Goal: Transaction & Acquisition: Book appointment/travel/reservation

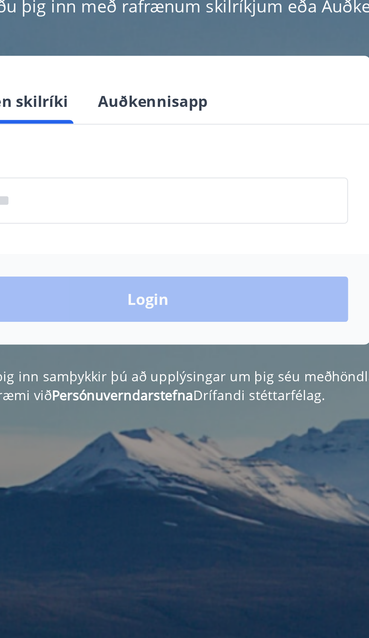
click at [210, 190] on input "phone" at bounding box center [185, 191] width 160 height 18
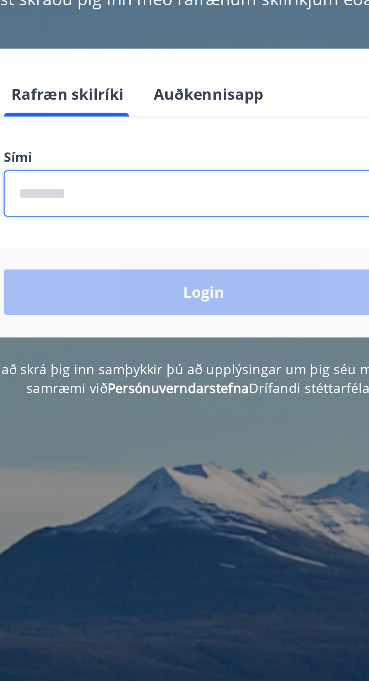
click at [181, 183] on input "phone" at bounding box center [185, 191] width 160 height 18
type input "********"
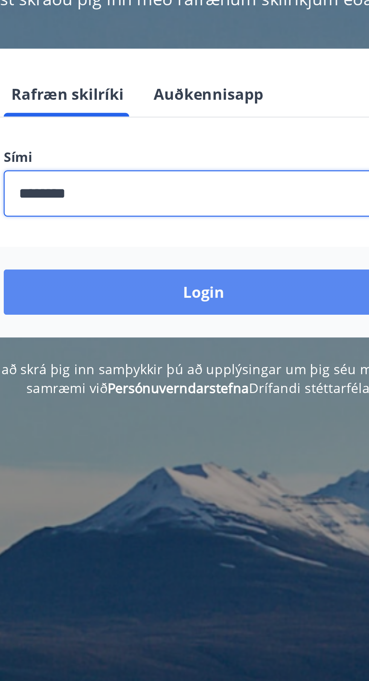
click at [197, 230] on button "Login" at bounding box center [185, 230] width 160 height 18
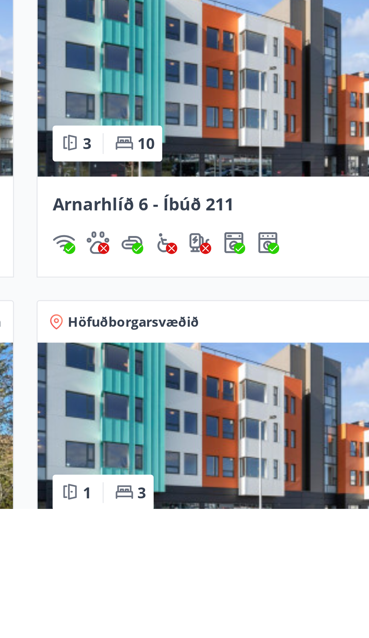
scroll to position [147, 0]
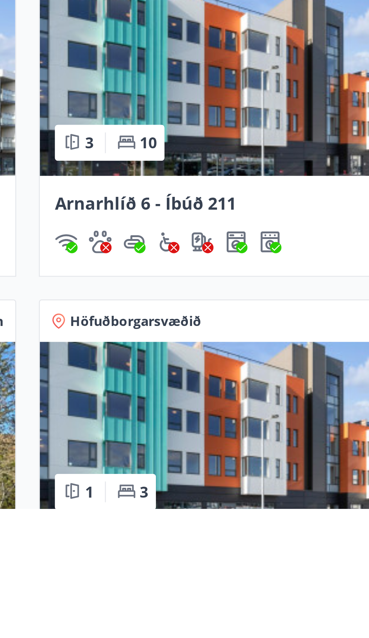
click at [272, 616] on img at bounding box center [274, 608] width 170 height 73
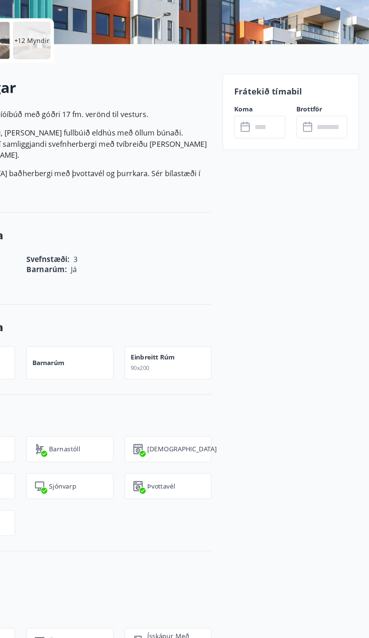
scroll to position [104, 0]
click at [312, 170] on div "Frátekið tímabil Koma ​ ​ Brottför ​ ​" at bounding box center [304, 177] width 111 height 62
click at [295, 171] on div "Frátekið tímabil Koma ​ ​ Brottför ​ ​" at bounding box center [304, 177] width 111 height 62
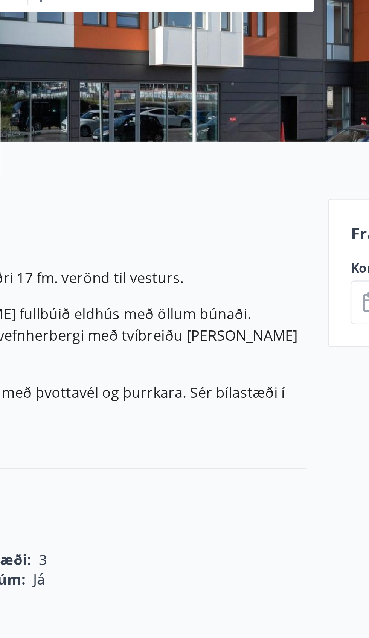
scroll to position [28, 0]
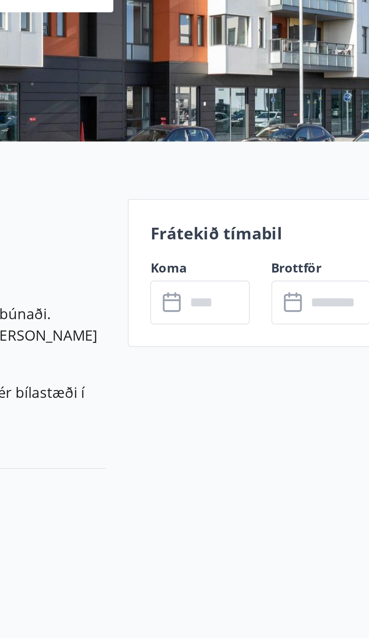
click at [297, 236] on p "Frátekið tímabil" at bounding box center [304, 237] width 92 height 10
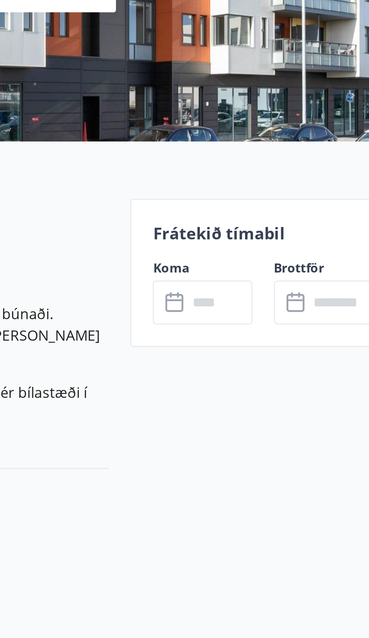
click at [325, 258] on input "text" at bounding box center [336, 265] width 27 height 18
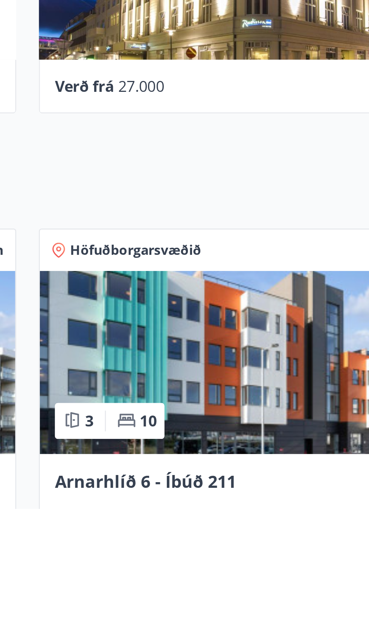
scroll to position [47, 0]
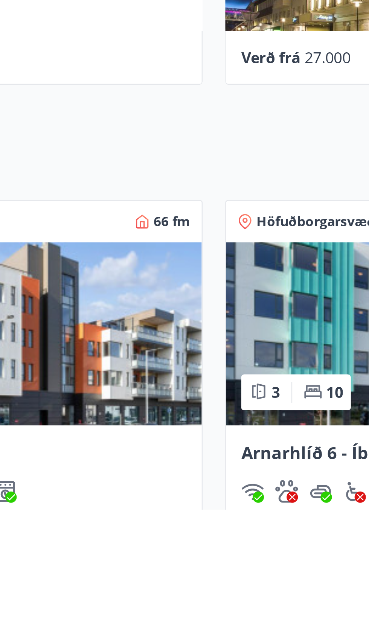
click at [133, 574] on img at bounding box center [94, 568] width 170 height 73
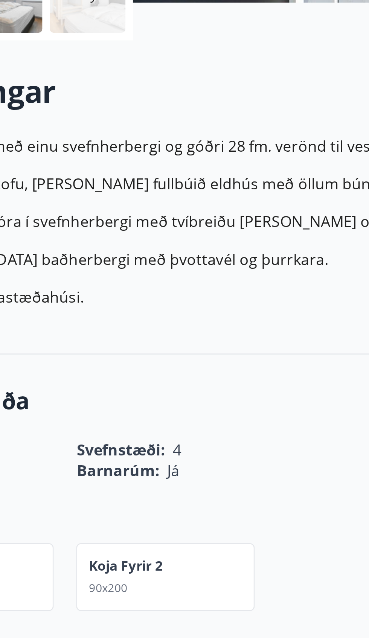
scroll to position [62, 0]
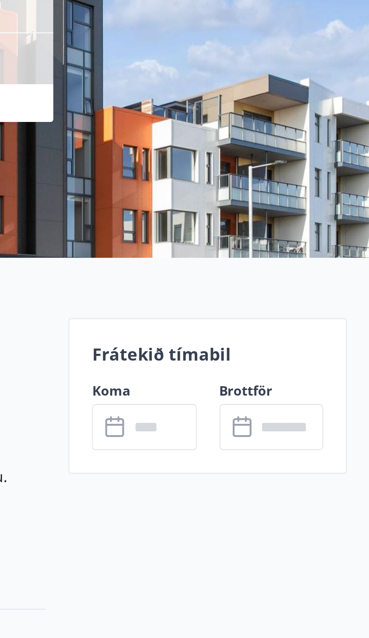
click at [293, 200] on p "Frátekið tímabil" at bounding box center [304, 202] width 92 height 10
click at [321, 209] on div "Frátekið tímabil Koma ​ ​ Brottför ​ ​" at bounding box center [304, 219] width 111 height 62
click at [340, 202] on p "Frátekið tímabil" at bounding box center [304, 202] width 92 height 10
click at [299, 229] on input "text" at bounding box center [286, 231] width 27 height 18
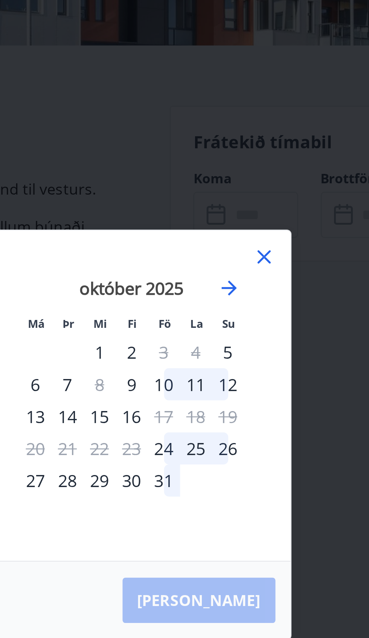
click at [288, 248] on icon at bounding box center [286, 248] width 9 height 9
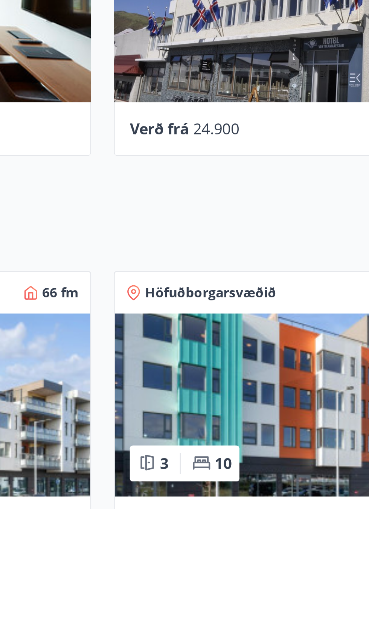
click at [258, 608] on img at bounding box center [274, 596] width 170 height 73
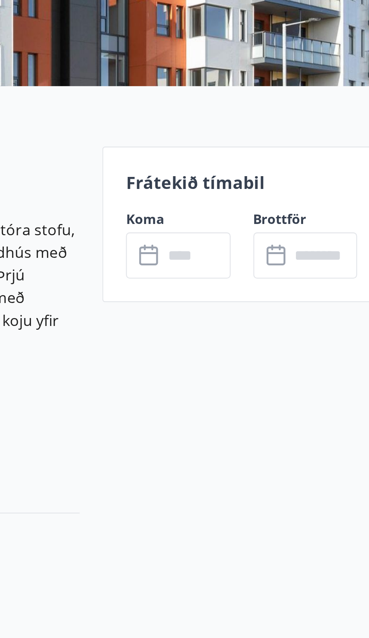
scroll to position [74, 0]
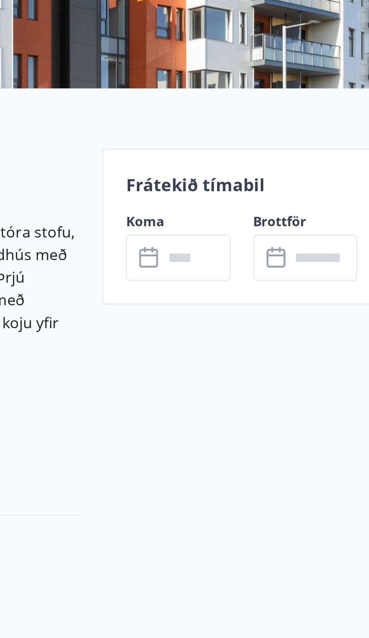
click at [294, 195] on div "Frátekið tímabil Koma ​ ​ Brottför ​ ​" at bounding box center [304, 207] width 111 height 62
click at [305, 195] on div "Frátekið tímabil Koma ​ ​ Brottför ​ ​" at bounding box center [304, 207] width 111 height 62
click at [313, 193] on p "Frátekið tímabil" at bounding box center [304, 191] width 92 height 10
click at [316, 218] on icon at bounding box center [318, 218] width 8 height 1
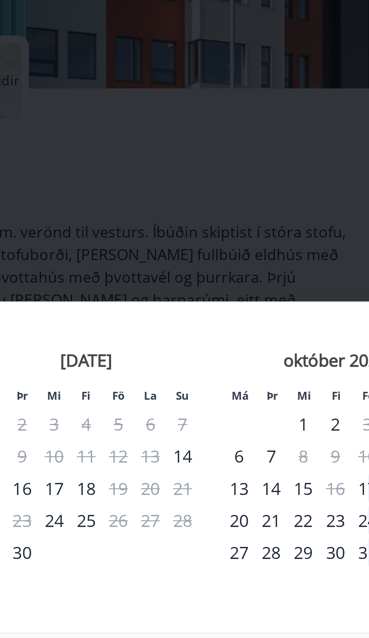
click at [134, 325] on div "25" at bounding box center [134, 324] width 13 height 13
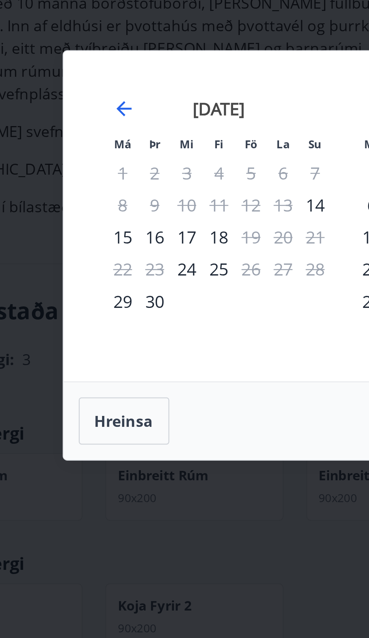
click at [135, 331] on div "25" at bounding box center [134, 324] width 13 height 13
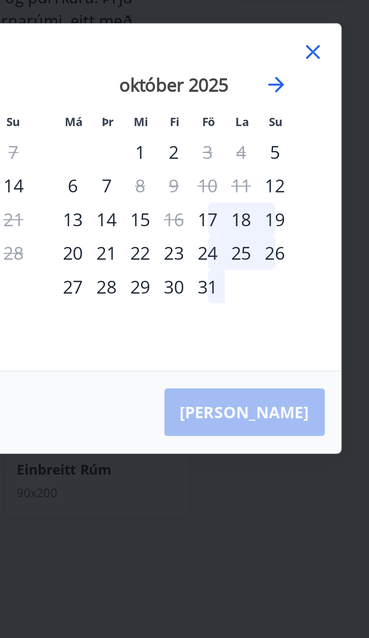
click at [276, 401] on div "Hreinsa Taka Frá" at bounding box center [184, 385] width 225 height 31
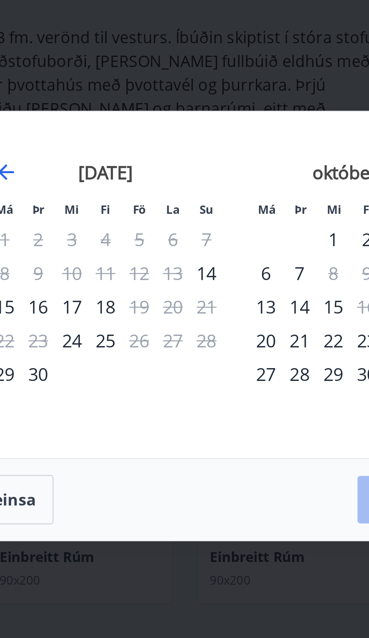
click at [134, 367] on div "Má Þr Mi Fi Fö La Su Má Þr Mi Fi Fö La Su ágúst 2025 1 2 3 4 5 6 7 8 9 10 11 12…" at bounding box center [184, 304] width 225 height 132
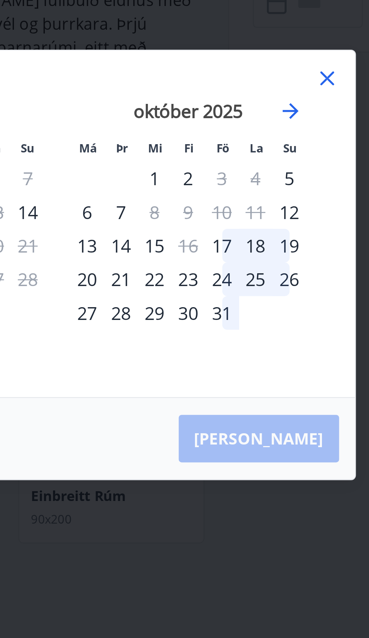
click at [277, 401] on div "Hreinsa Taka Frá" at bounding box center [184, 385] width 225 height 31
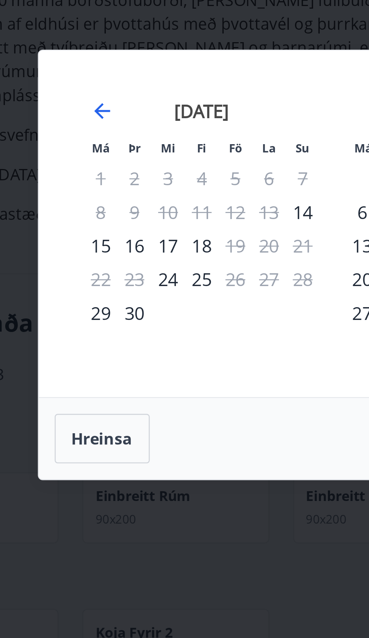
click at [137, 331] on div "25" at bounding box center [134, 324] width 13 height 13
click at [142, 331] on div "26" at bounding box center [147, 324] width 13 height 13
click at [138, 331] on div "25" at bounding box center [134, 324] width 13 height 13
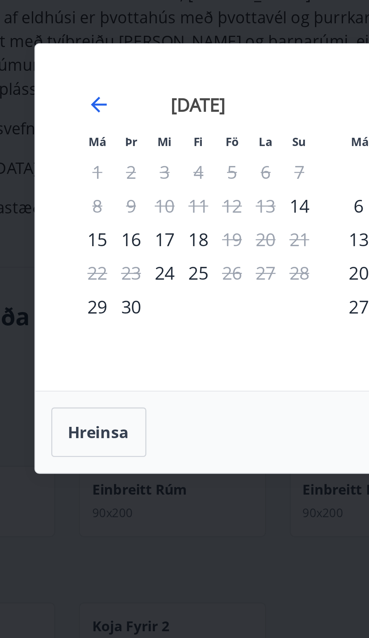
click at [133, 322] on div "25" at bounding box center [134, 324] width 13 height 13
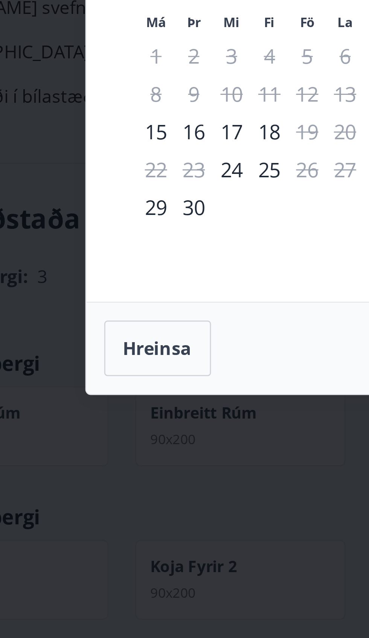
click at [135, 325] on div "25" at bounding box center [134, 324] width 13 height 13
click at [142, 328] on div "26" at bounding box center [147, 324] width 13 height 13
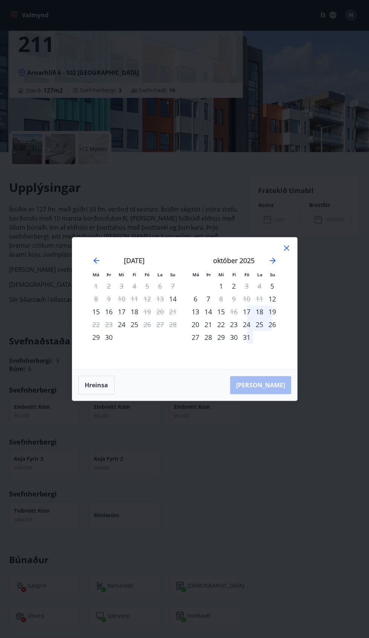
click at [86, 416] on div "Má Þr Mi Fi Fö La Su Má Þr Mi Fi Fö La Su ágúst 2025 1 2 3 4 5 6 7 8 9 10 11 12…" at bounding box center [184, 319] width 369 height 638
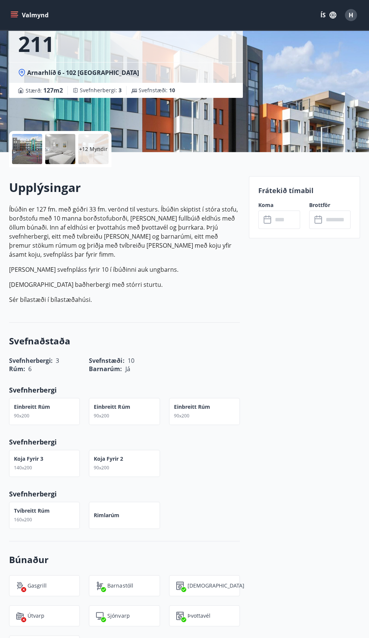
click at [297, 214] on input "text" at bounding box center [286, 220] width 27 height 18
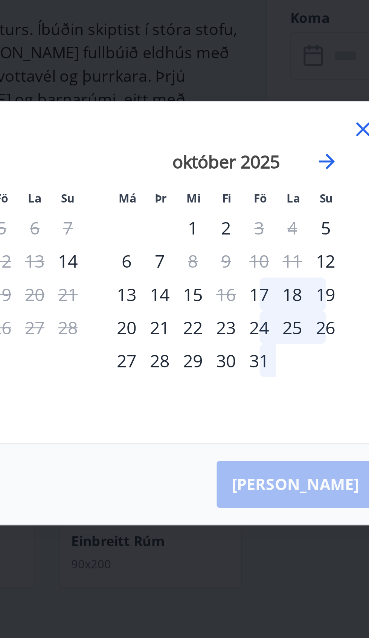
click at [272, 387] on div "Hreinsa Taka Frá" at bounding box center [184, 385] width 225 height 31
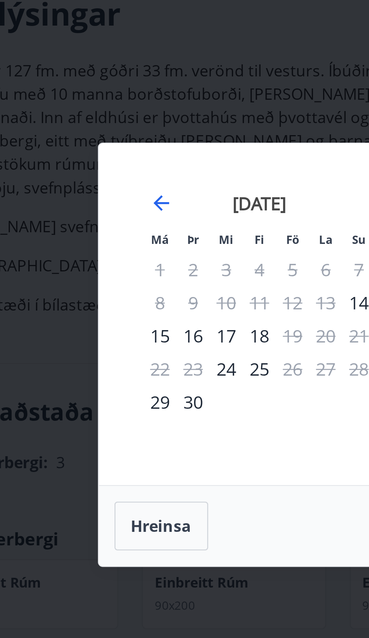
click at [136, 326] on div "25" at bounding box center [134, 324] width 13 height 13
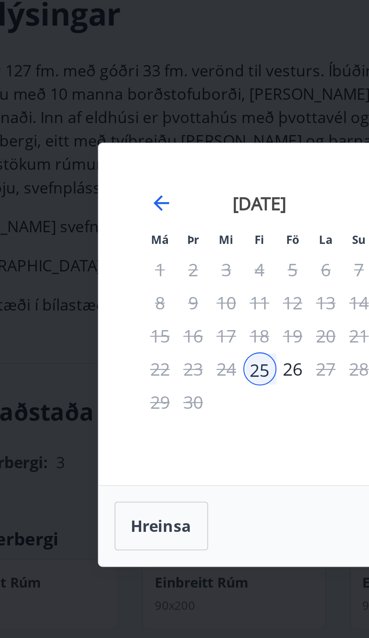
click at [134, 326] on div "25" at bounding box center [134, 324] width 13 height 13
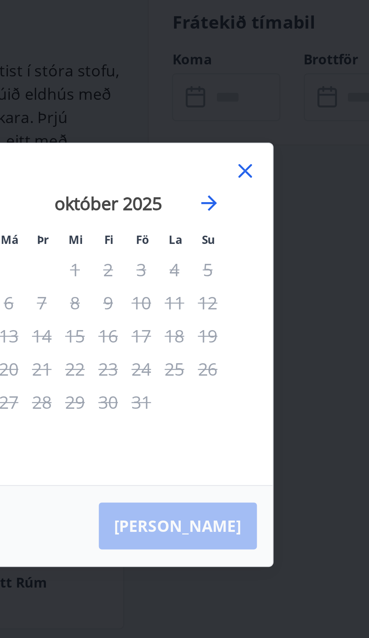
click at [278, 382] on div "Hreinsa Taka Frá" at bounding box center [184, 385] width 225 height 31
click at [272, 383] on div "Hreinsa Taka Frá" at bounding box center [184, 385] width 225 height 31
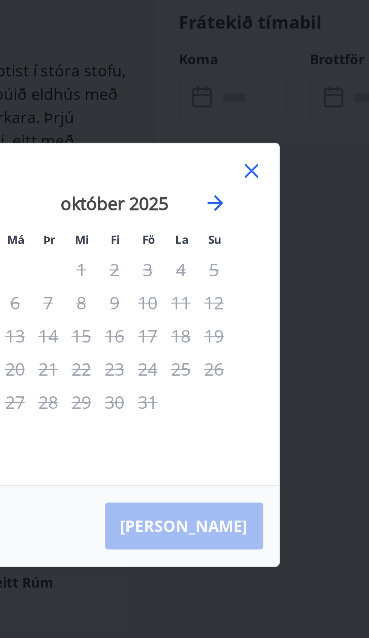
click at [280, 387] on div "Hreinsa Taka Frá" at bounding box center [184, 385] width 225 height 31
click at [276, 397] on div "Hreinsa Taka Frá" at bounding box center [184, 385] width 225 height 31
click at [276, 388] on div "Hreinsa Taka Frá" at bounding box center [184, 385] width 225 height 31
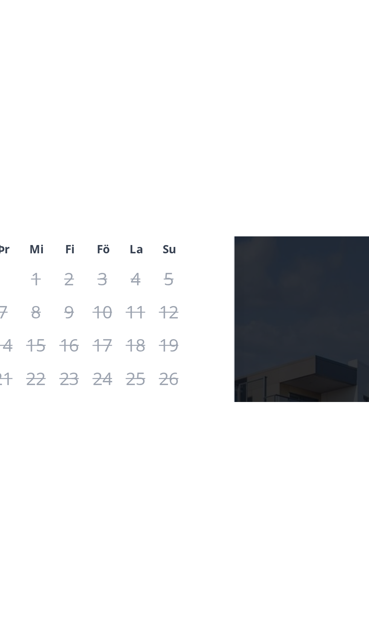
scroll to position [147, 0]
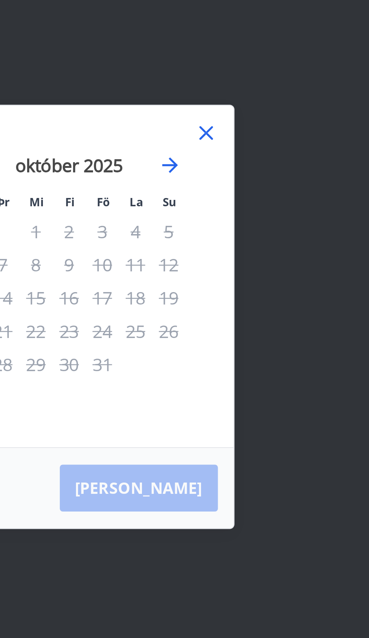
click at [276, 384] on div "Hreinsa Taka Frá" at bounding box center [184, 385] width 225 height 31
click at [280, 384] on div "Hreinsa Taka Frá" at bounding box center [184, 385] width 225 height 31
click at [279, 388] on div "Hreinsa Taka Frá" at bounding box center [184, 385] width 225 height 31
click at [275, 385] on div "Hreinsa Taka Frá" at bounding box center [184, 385] width 225 height 31
click at [278, 383] on div "Hreinsa Taka Frá" at bounding box center [184, 385] width 225 height 31
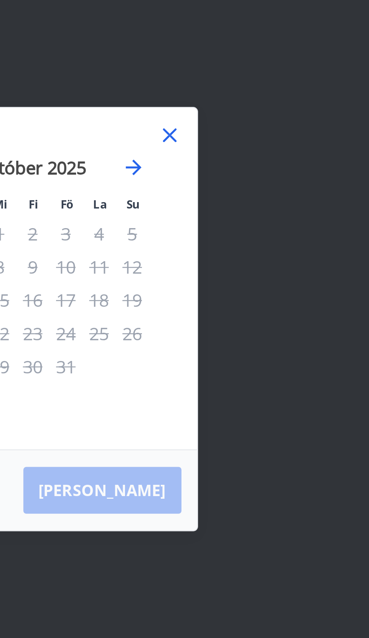
click at [269, 344] on td "Calendar" at bounding box center [272, 337] width 13 height 13
click at [273, 401] on div "Hreinsa Taka Frá" at bounding box center [184, 385] width 225 height 31
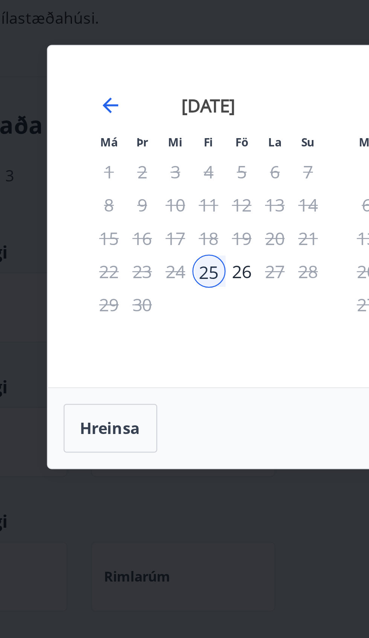
click at [133, 326] on div "25" at bounding box center [134, 324] width 13 height 13
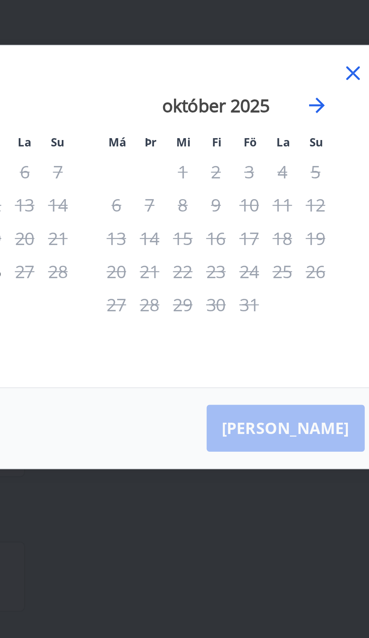
click at [273, 386] on div "Hreinsa Taka Frá" at bounding box center [184, 385] width 225 height 31
click at [271, 384] on div "Hreinsa Taka Frá" at bounding box center [184, 385] width 225 height 31
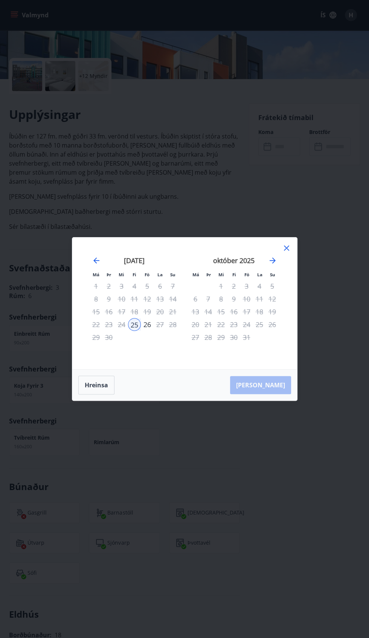
click at [303, 411] on div "Má Þr Mi Fi Fö La Su Má Þr Mi Fi Fö La Su ágúst 2025 1 2 3 4 5 6 7 8 9 10 11 12…" at bounding box center [184, 319] width 369 height 638
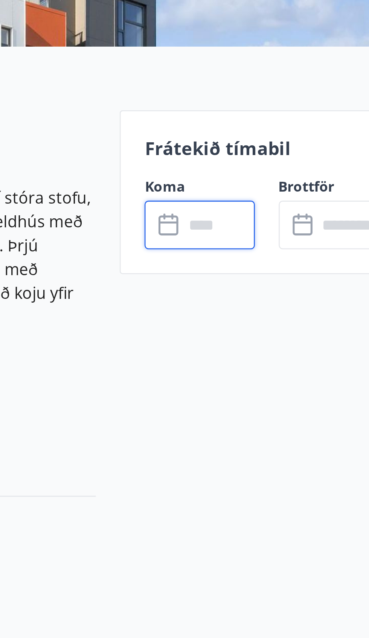
click at [290, 123] on div "Frátekið tímabil Koma ​ ​ Brottför ​ ​" at bounding box center [304, 134] width 111 height 62
click at [296, 117] on p "Frátekið tímabil" at bounding box center [304, 118] width 92 height 10
click at [296, 130] on label "Koma" at bounding box center [278, 132] width 41 height 8
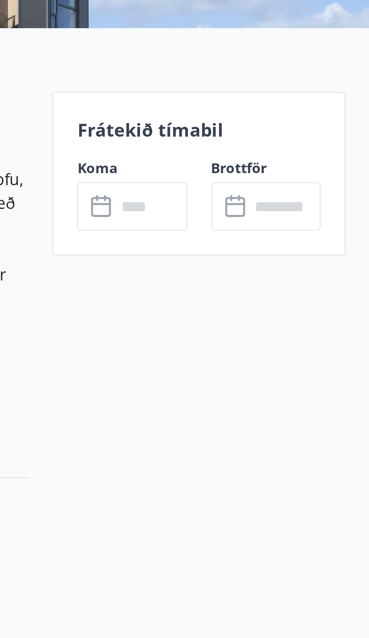
scroll to position [148, 0]
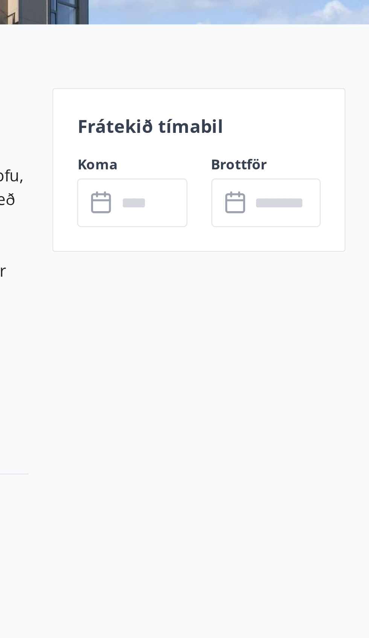
click at [346, 127] on label "Brottför" at bounding box center [329, 131] width 41 height 8
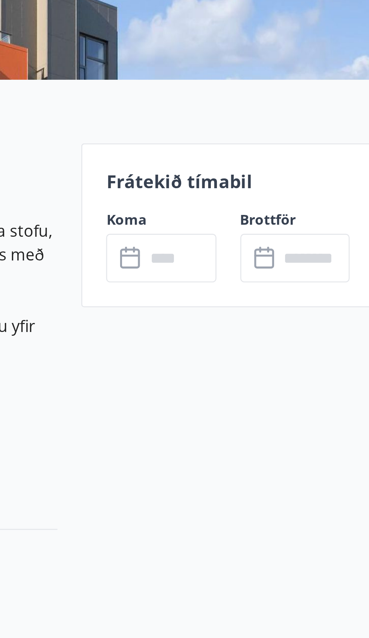
click at [300, 119] on p "Frátekið tímabil" at bounding box center [304, 116] width 92 height 10
click at [302, 130] on div "Brottför ​ ​" at bounding box center [325, 140] width 50 height 27
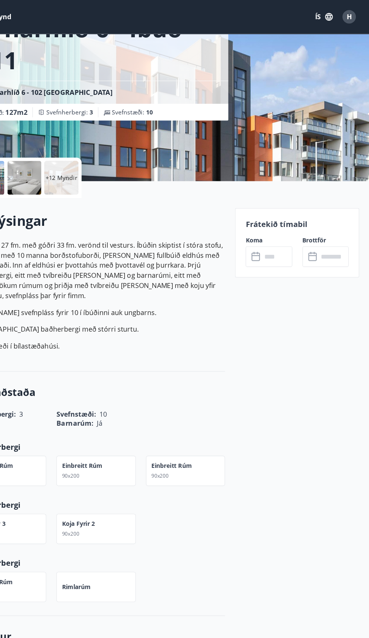
scroll to position [37, 0]
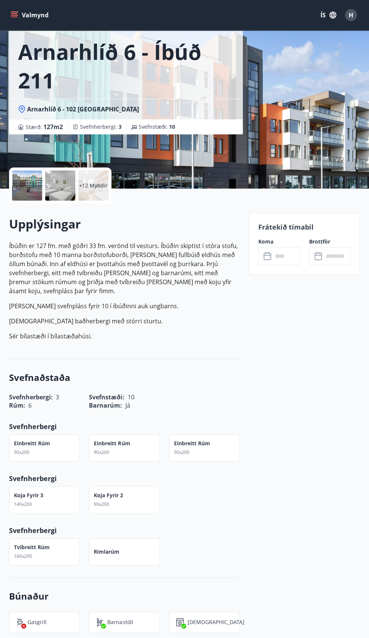
click at [297, 254] on input "text" at bounding box center [286, 256] width 27 height 18
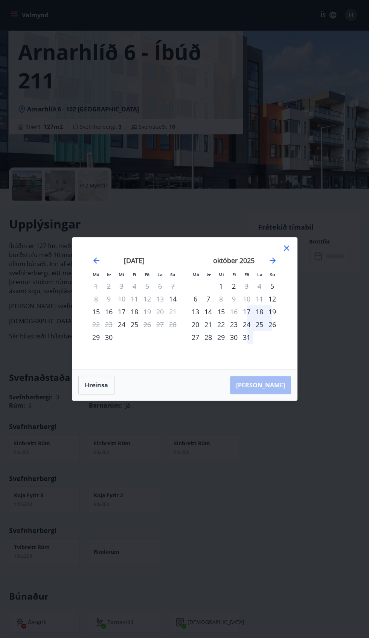
click at [308, 255] on div "Má Þr Mi Fi Fö La Su Má Þr Mi Fi Fö La Su ágúst 2025 1 2 3 4 5 6 7 8 9 10 11 12…" at bounding box center [184, 319] width 369 height 638
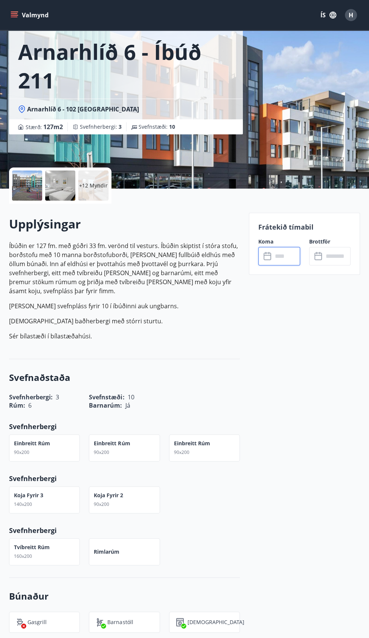
click at [341, 257] on input "text" at bounding box center [336, 256] width 27 height 18
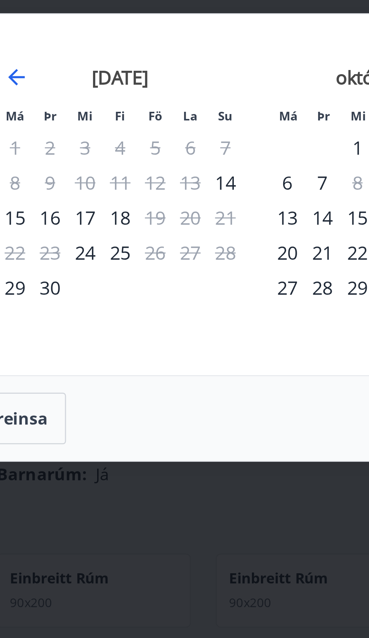
click at [135, 328] on div "25" at bounding box center [134, 324] width 13 height 13
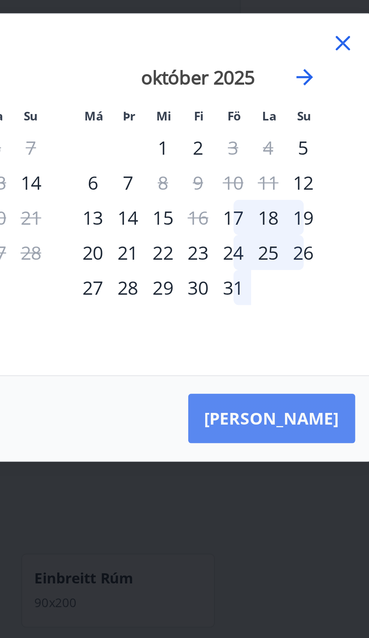
click at [273, 382] on button "Taka Frá" at bounding box center [260, 385] width 61 height 18
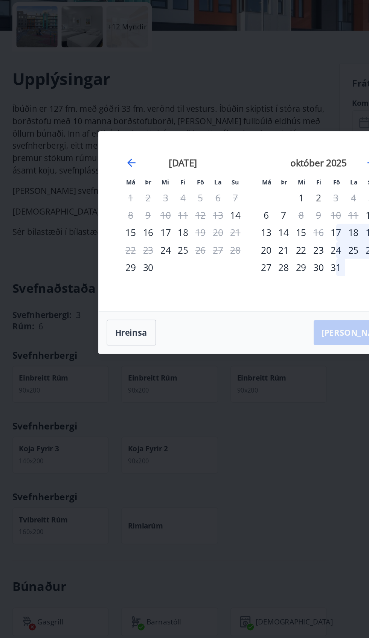
scroll to position [63, 0]
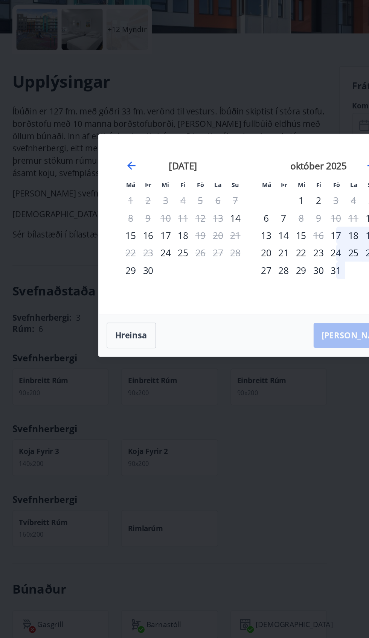
click at [217, 564] on div "Má Þr Mi Fi Fö La Su Má Þr Mi Fi Fö La Su ágúst 2025 1 2 3 4 5 6 7 8 9 10 11 12…" at bounding box center [184, 319] width 369 height 638
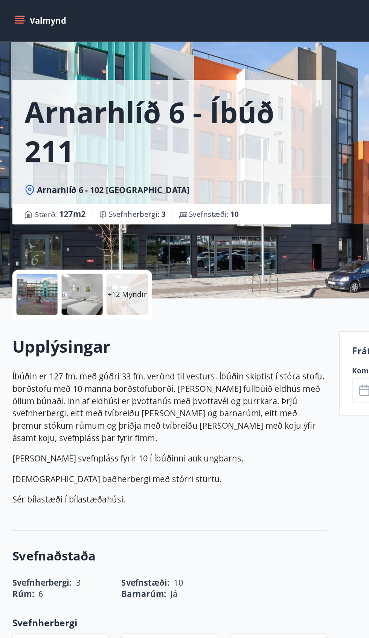
scroll to position [0, 0]
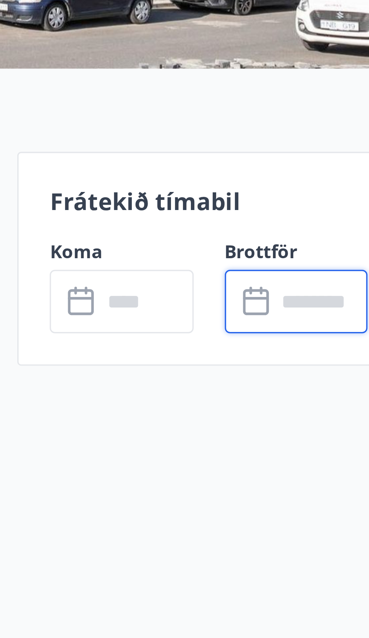
click at [297, 272] on div "Frátekið tímabil Koma ​ ​ Brottför ​ ​" at bounding box center [304, 281] width 111 height 62
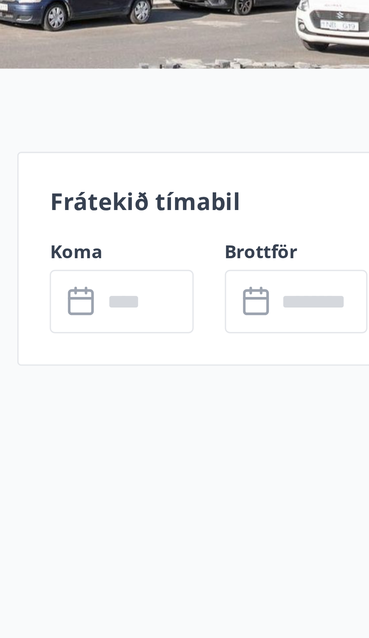
click at [313, 267] on p "Frátekið tímabil" at bounding box center [304, 264] width 92 height 10
click at [316, 290] on icon at bounding box center [316, 290] width 1 height 2
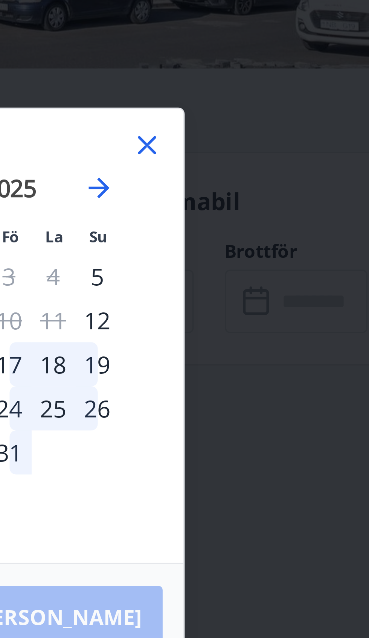
click at [317, 292] on div "Má Þr Mi Fi Fö La Su Má Þr Mi Fi Fö La Su ágúst 2025 1 2 3 4 5 6 7 8 9 10 11 12…" at bounding box center [184, 319] width 369 height 638
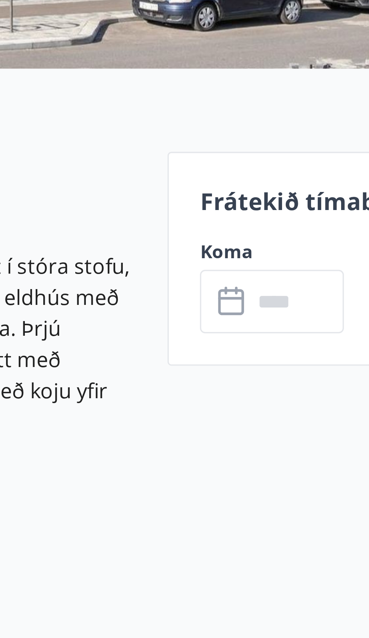
click at [281, 292] on input "text" at bounding box center [286, 293] width 27 height 18
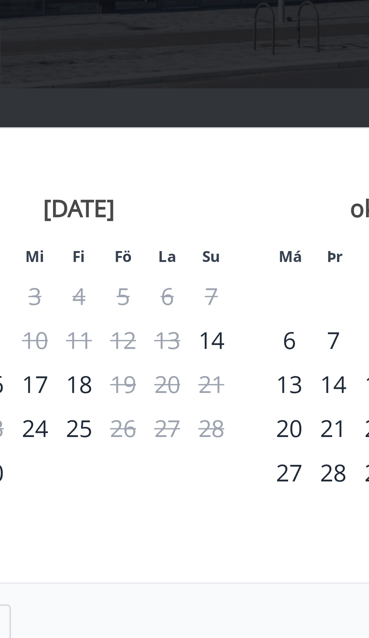
click at [133, 328] on div "25" at bounding box center [134, 324] width 13 height 13
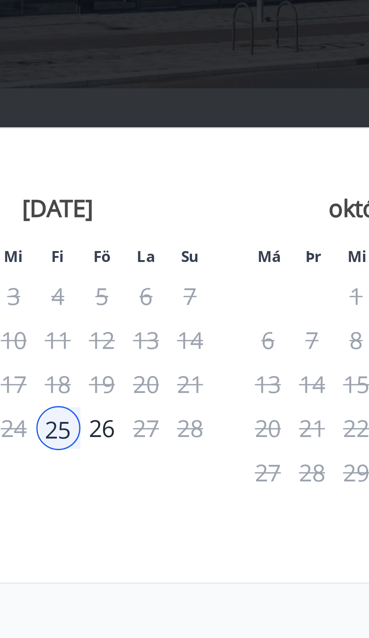
click at [147, 326] on div "26" at bounding box center [147, 324] width 13 height 13
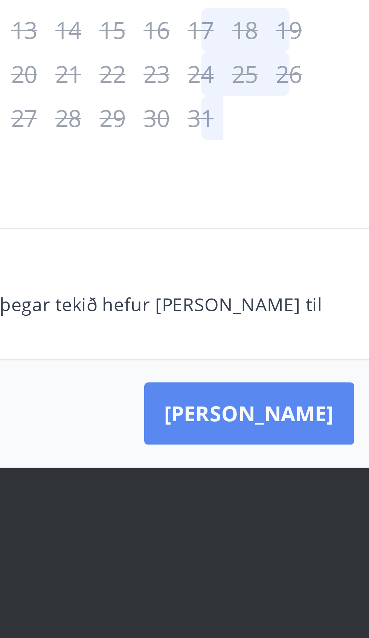
click at [277, 413] on button "Taka Frá" at bounding box center [260, 404] width 61 height 18
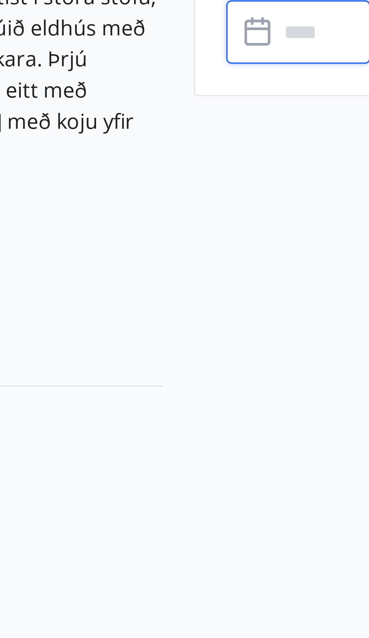
type input "******"
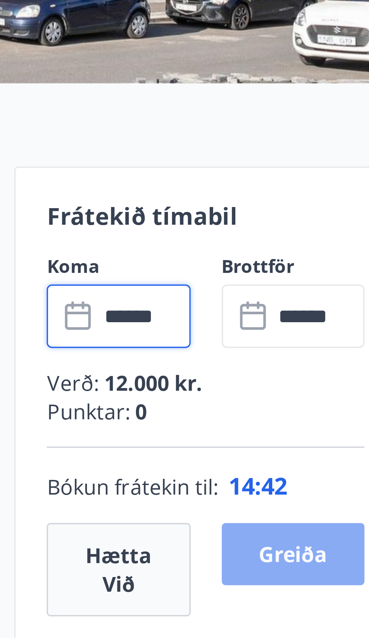
click at [330, 362] on button "Greiða" at bounding box center [329, 363] width 41 height 18
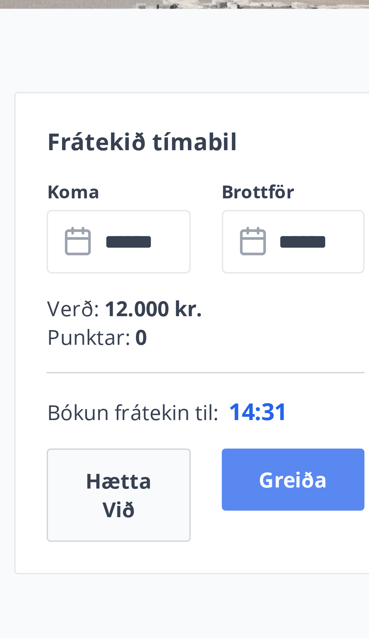
click at [333, 363] on button "Greiða" at bounding box center [329, 363] width 41 height 18
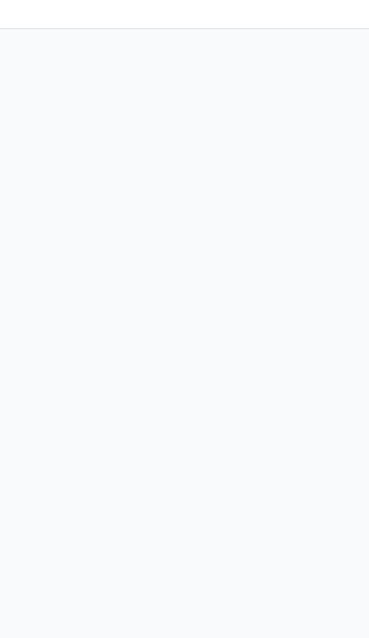
click at [328, 160] on div "**********" at bounding box center [184, 282] width 351 height 360
click at [331, 158] on div "**********" at bounding box center [184, 282] width 351 height 360
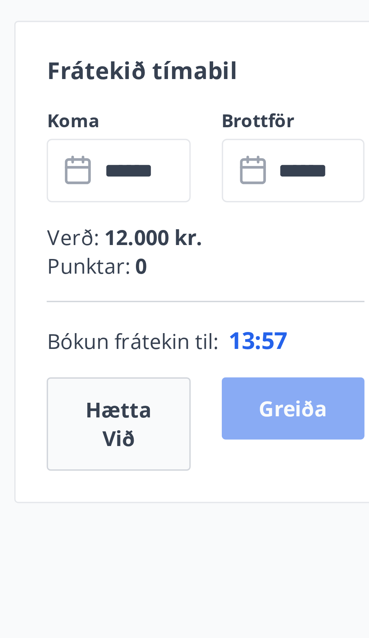
click at [332, 360] on button "Greiða" at bounding box center [329, 363] width 41 height 18
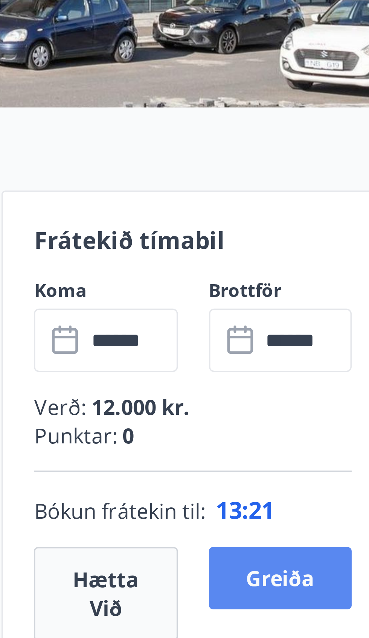
click at [339, 362] on button "Greiða" at bounding box center [329, 363] width 41 height 18
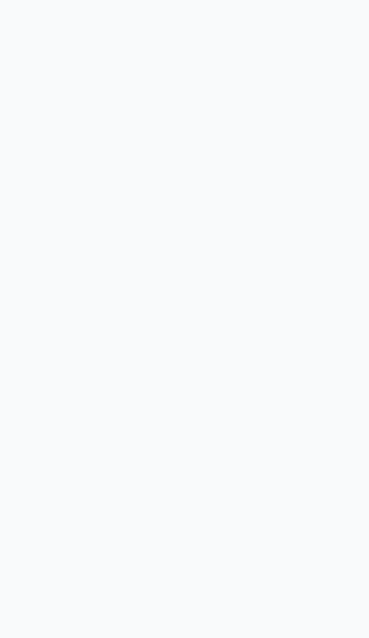
click at [322, 206] on div "**********" at bounding box center [184, 282] width 351 height 360
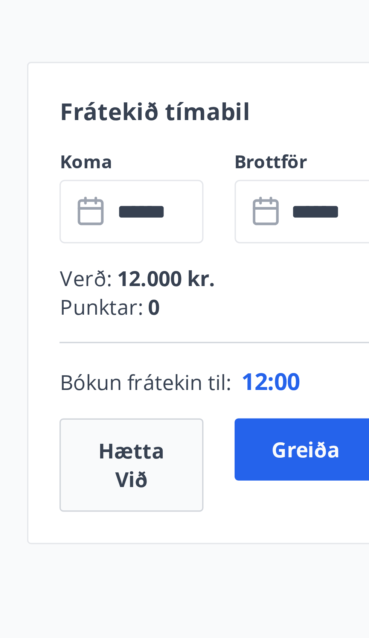
scroll to position [54, 0]
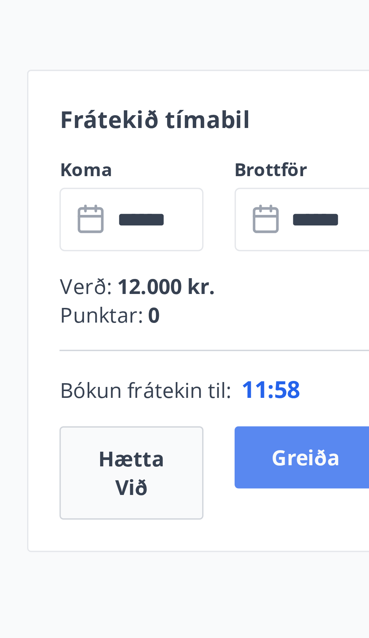
click at [335, 311] on button "Greiða" at bounding box center [329, 308] width 41 height 18
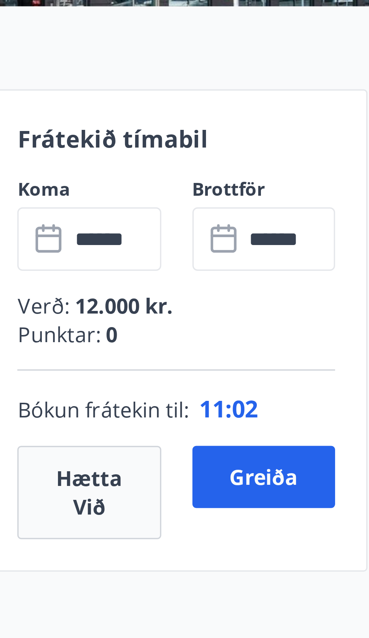
scroll to position [36, 0]
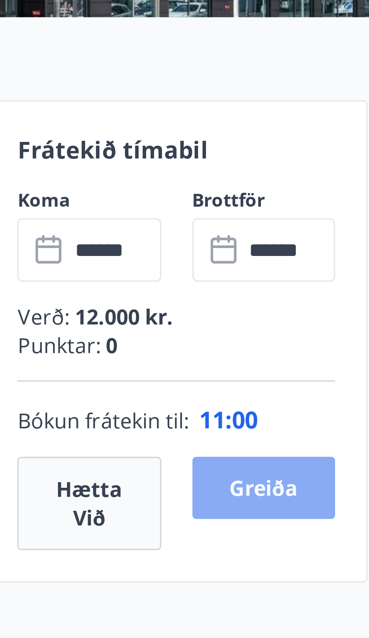
click at [329, 324] on button "Greiða" at bounding box center [329, 326] width 41 height 18
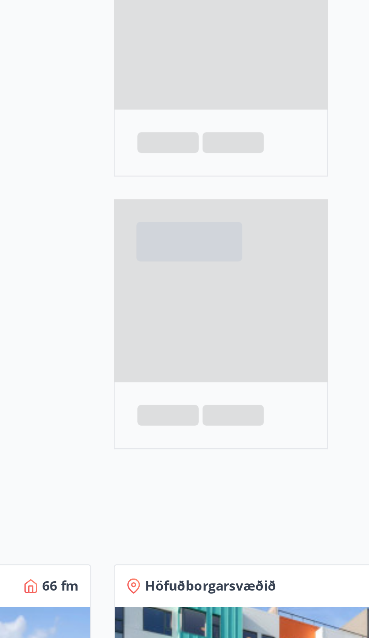
scroll to position [2, 0]
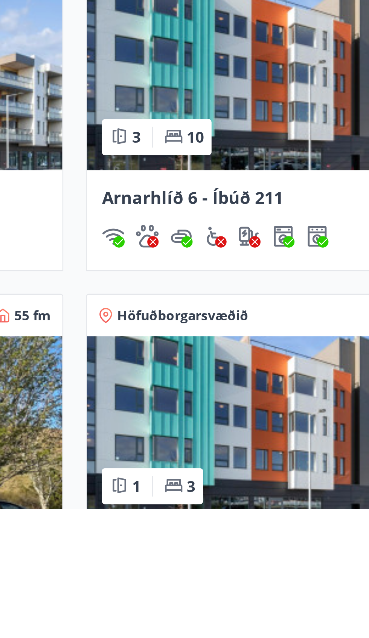
click at [255, 488] on img at bounding box center [274, 466] width 170 height 73
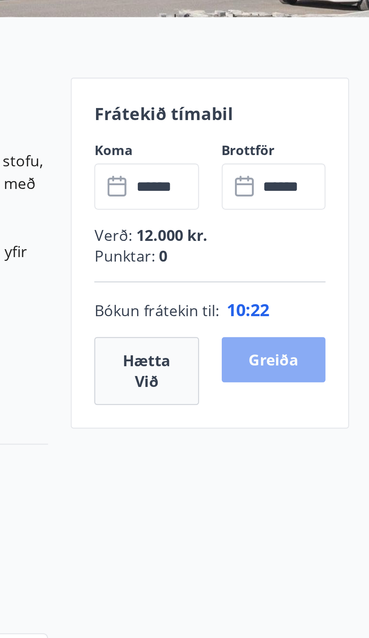
click at [337, 363] on button "Greiða" at bounding box center [329, 363] width 41 height 18
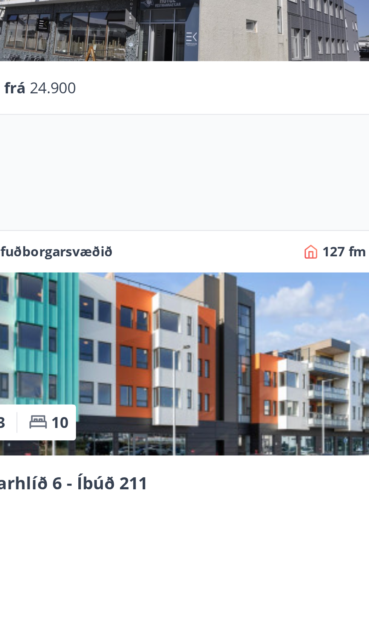
click at [308, 610] on img at bounding box center [274, 580] width 170 height 73
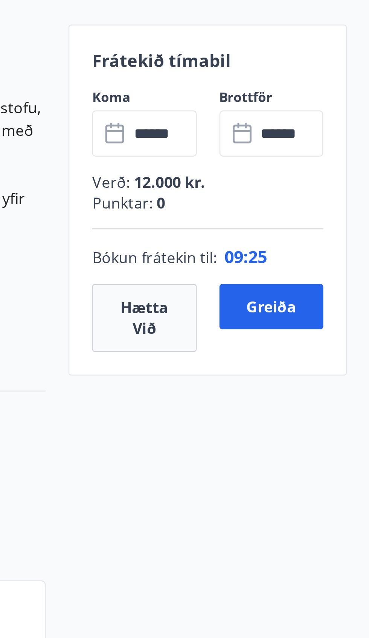
scroll to position [186, 0]
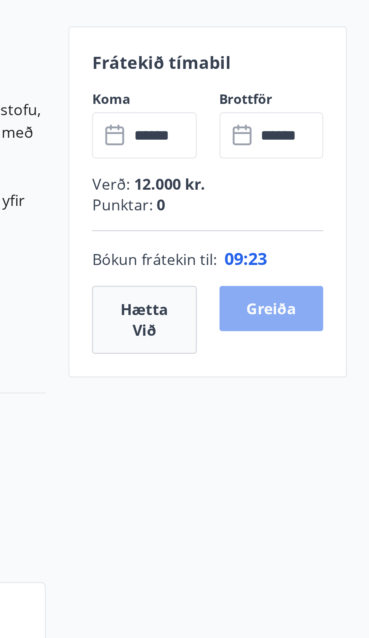
click at [335, 176] on button "Greiða" at bounding box center [329, 177] width 41 height 18
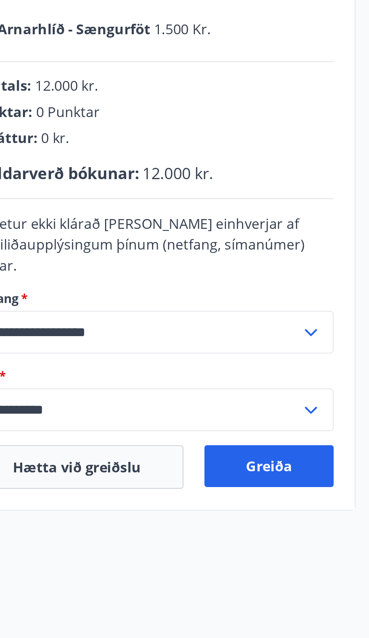
scroll to position [1, 0]
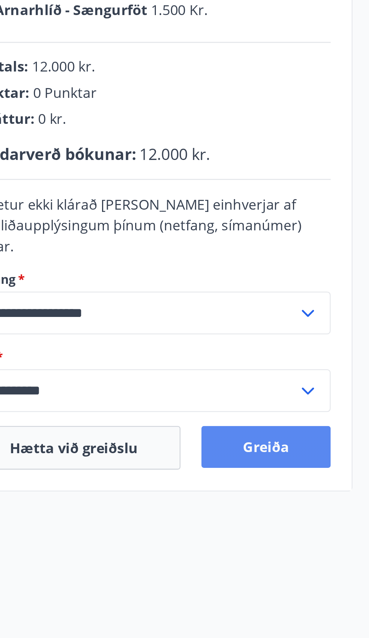
click at [148, 440] on button "Greiða" at bounding box center [147, 442] width 56 height 18
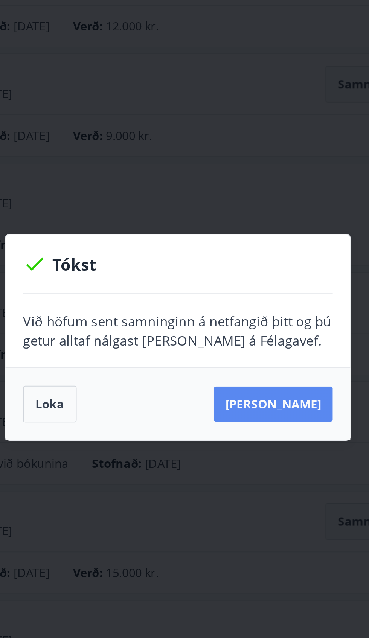
click at [243, 363] on button "[PERSON_NAME]" at bounding box center [233, 354] width 61 height 18
click at [240, 355] on button "[PERSON_NAME]" at bounding box center [233, 354] width 61 height 18
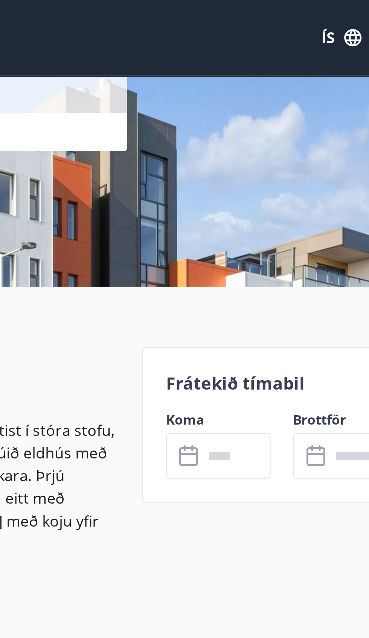
scroll to position [105, 0]
